Goal: Transaction & Acquisition: Download file/media

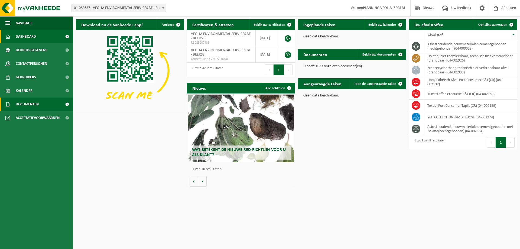
click at [32, 102] on span "Documenten" at bounding box center [27, 104] width 23 height 14
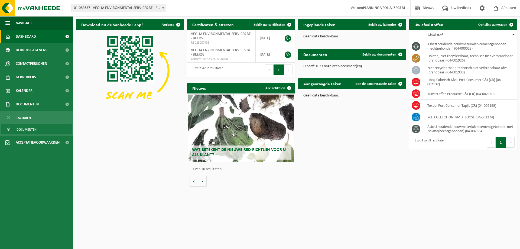
click at [32, 129] on span "Documenten" at bounding box center [27, 129] width 20 height 10
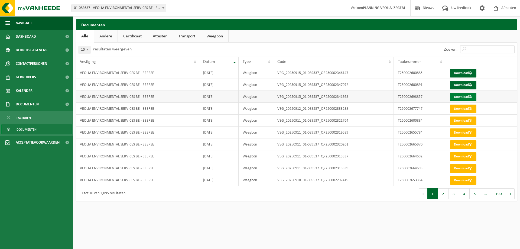
click at [461, 97] on link "Download" at bounding box center [463, 97] width 27 height 9
